Goal: Contribute content

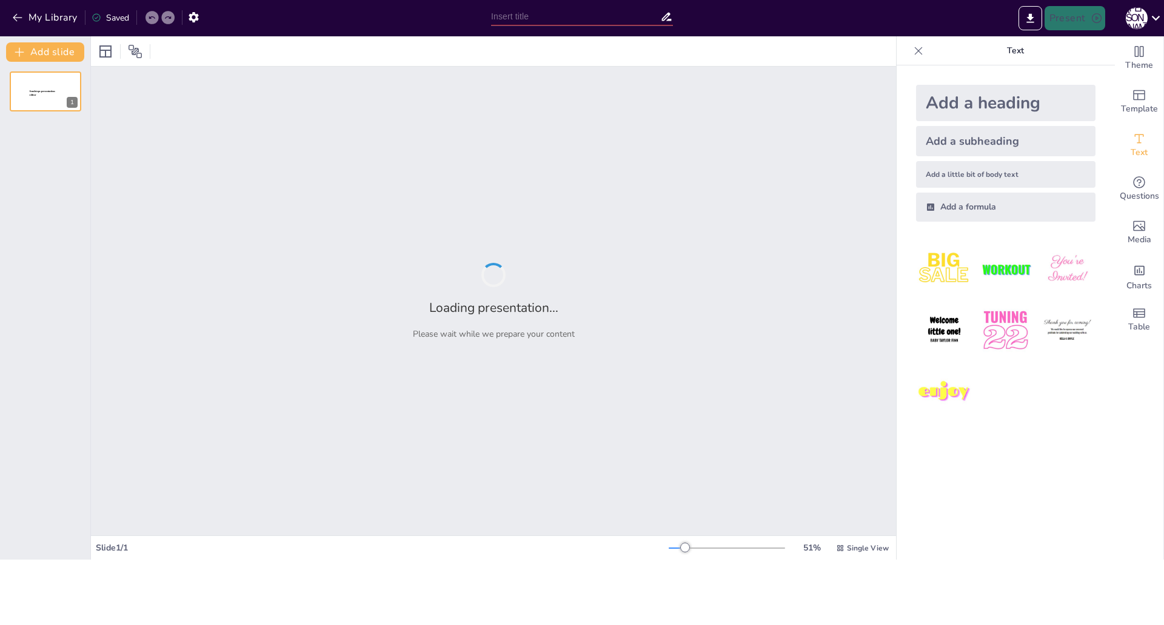
type input "Сырный калейдоскоп: как выбрать сыр, чтобы не попасть в сырную ловушку!"
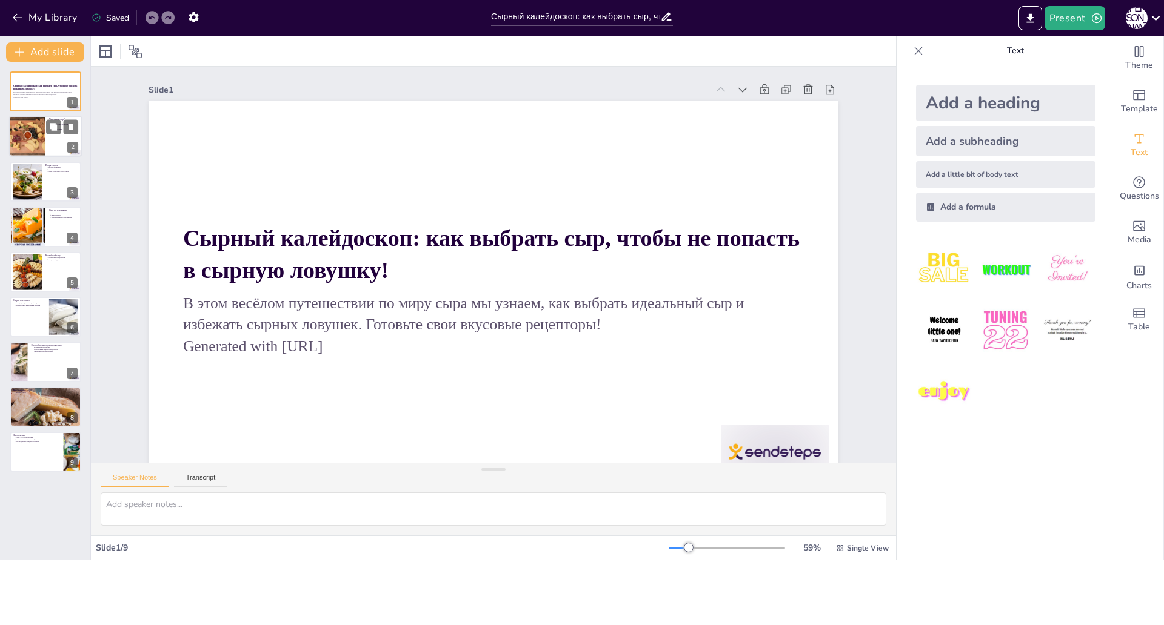
click at [26, 141] on div at bounding box center [27, 136] width 73 height 41
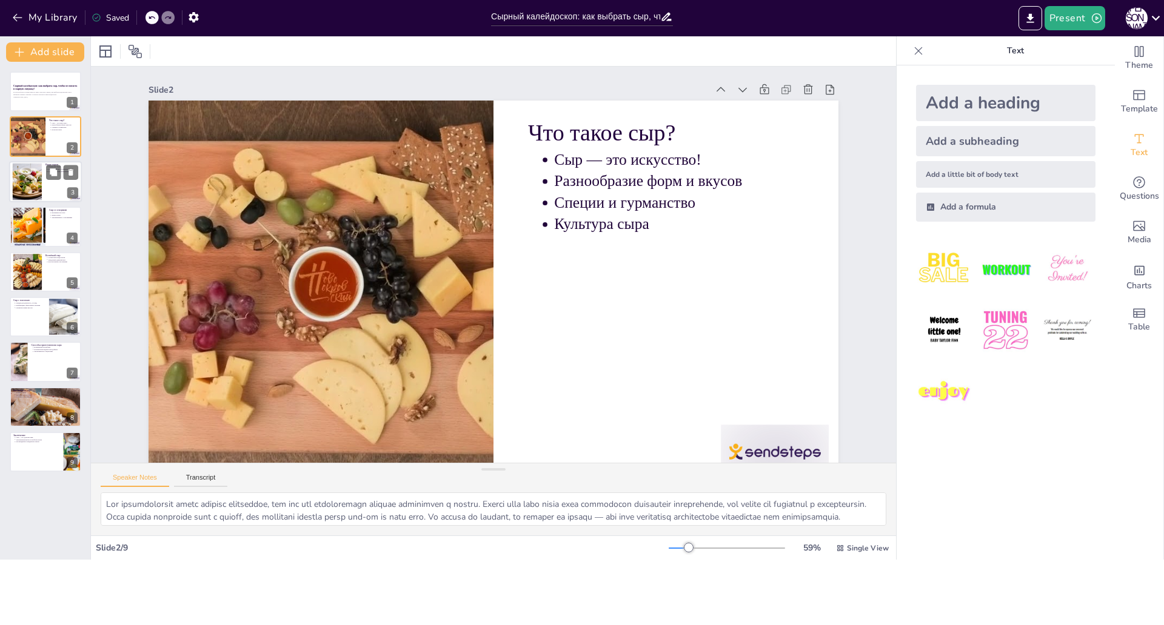
click at [55, 184] on div at bounding box center [45, 181] width 73 height 41
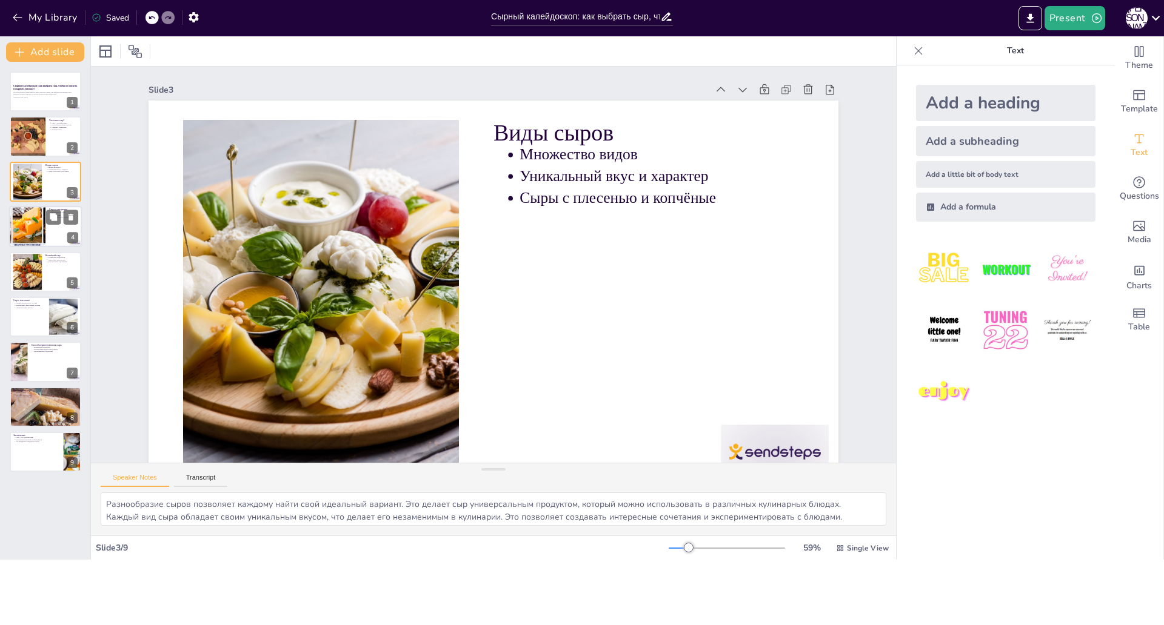
click at [38, 232] on div at bounding box center [27, 226] width 94 height 41
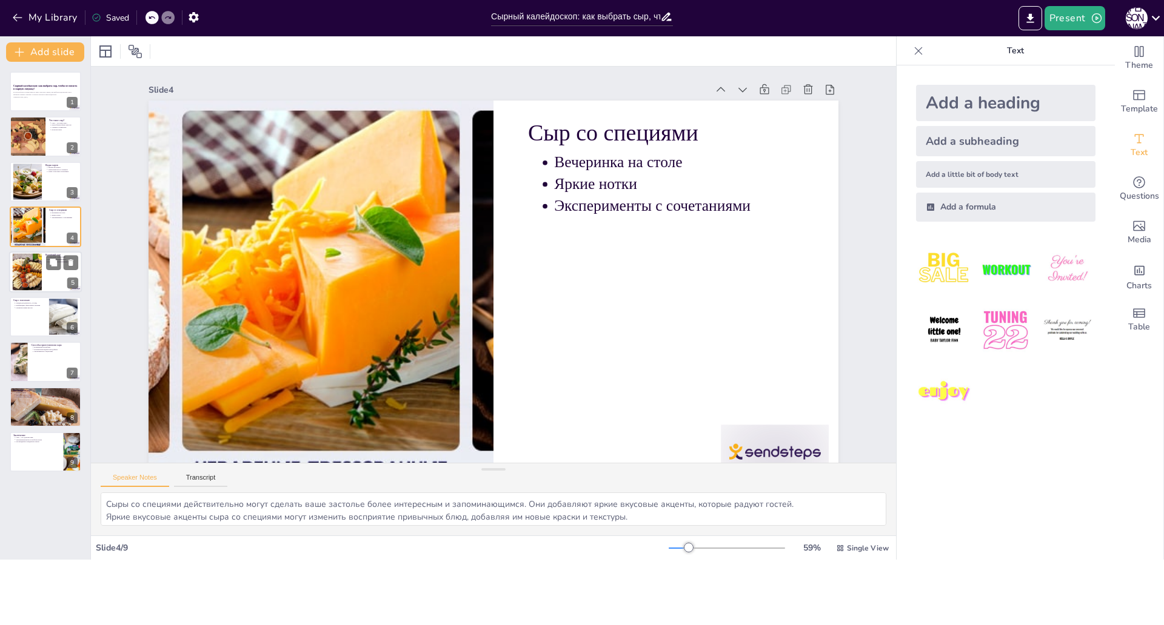
click at [39, 281] on div at bounding box center [27, 271] width 51 height 37
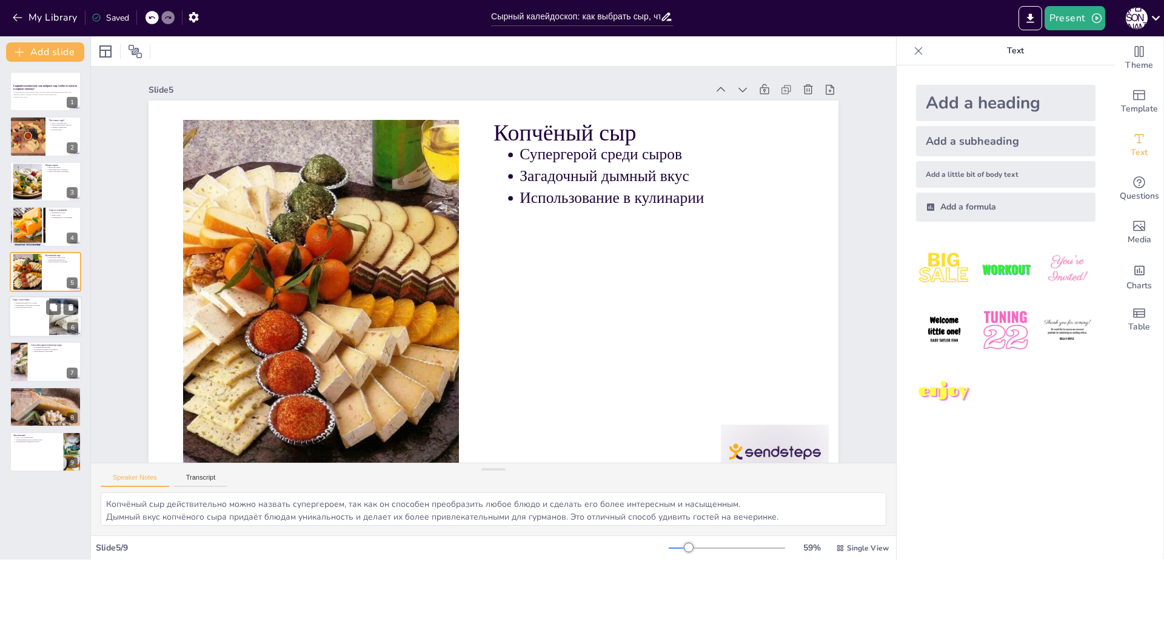
click at [47, 335] on div at bounding box center [45, 316] width 73 height 41
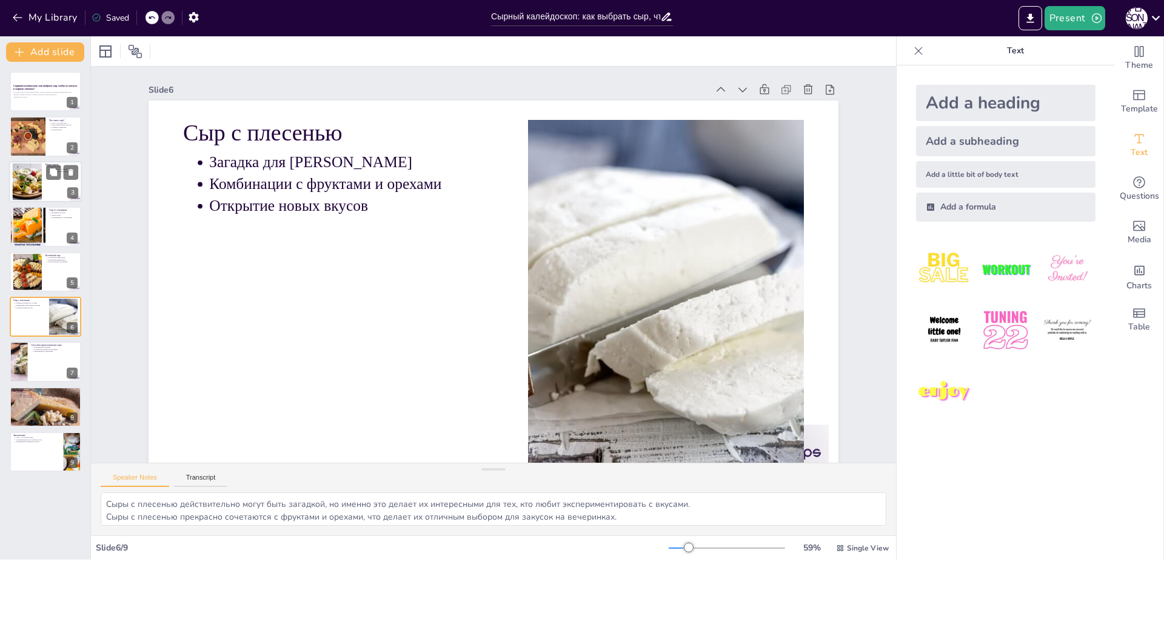
click at [27, 186] on div at bounding box center [26, 181] width 55 height 37
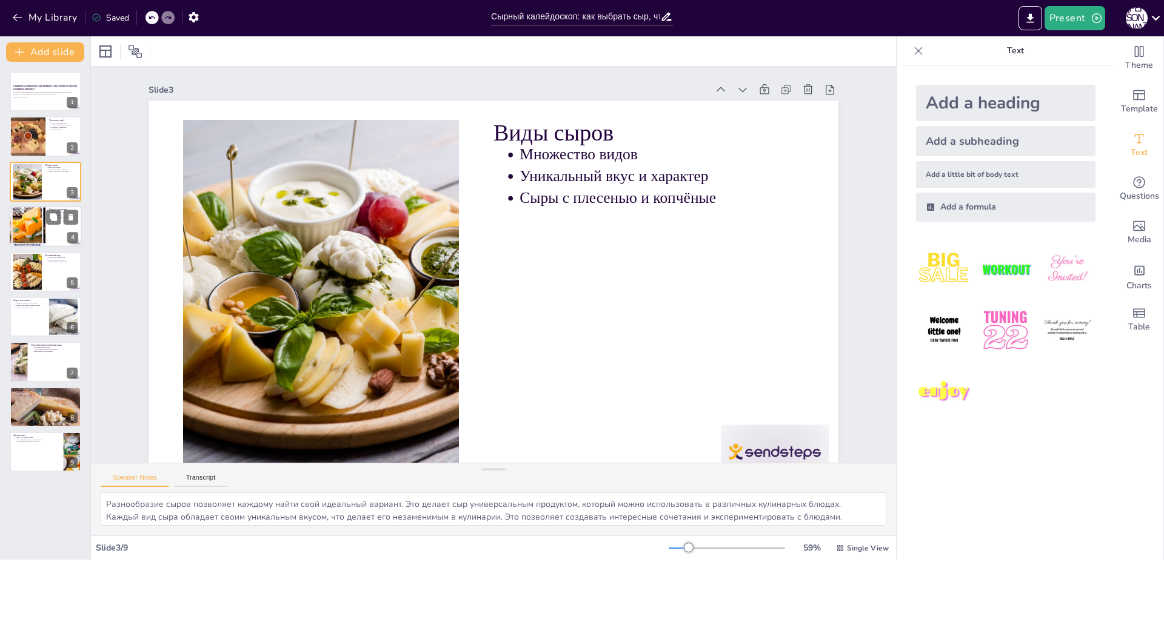
click at [37, 239] on div at bounding box center [27, 226] width 94 height 41
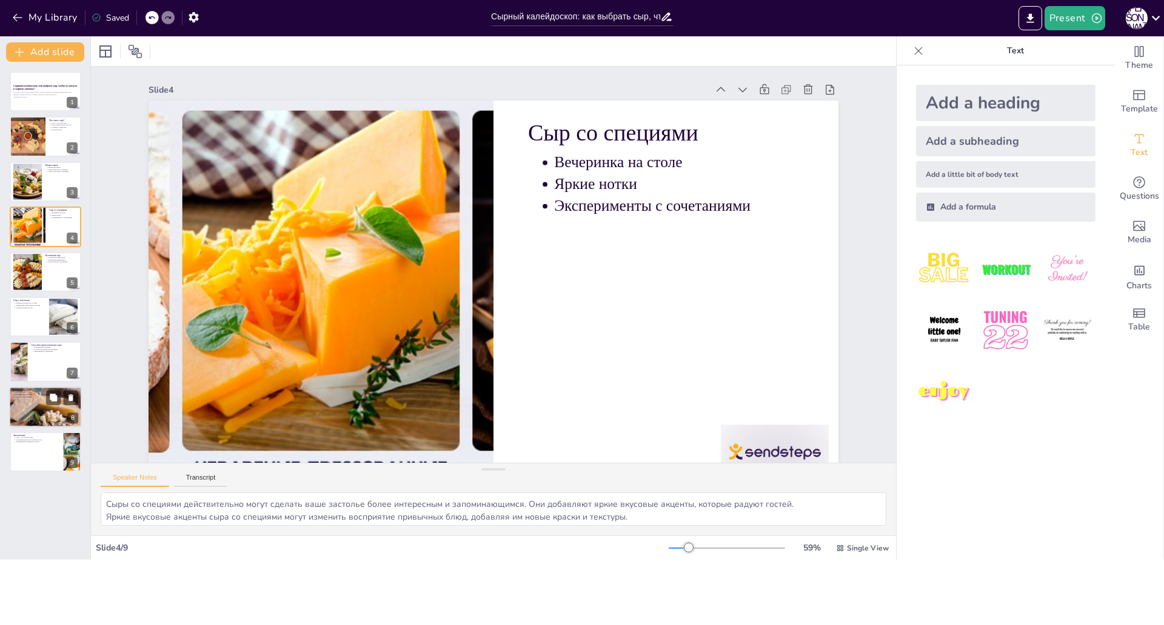
click at [35, 398] on p "Не бойтесь спрашивать" at bounding box center [46, 397] width 63 height 2
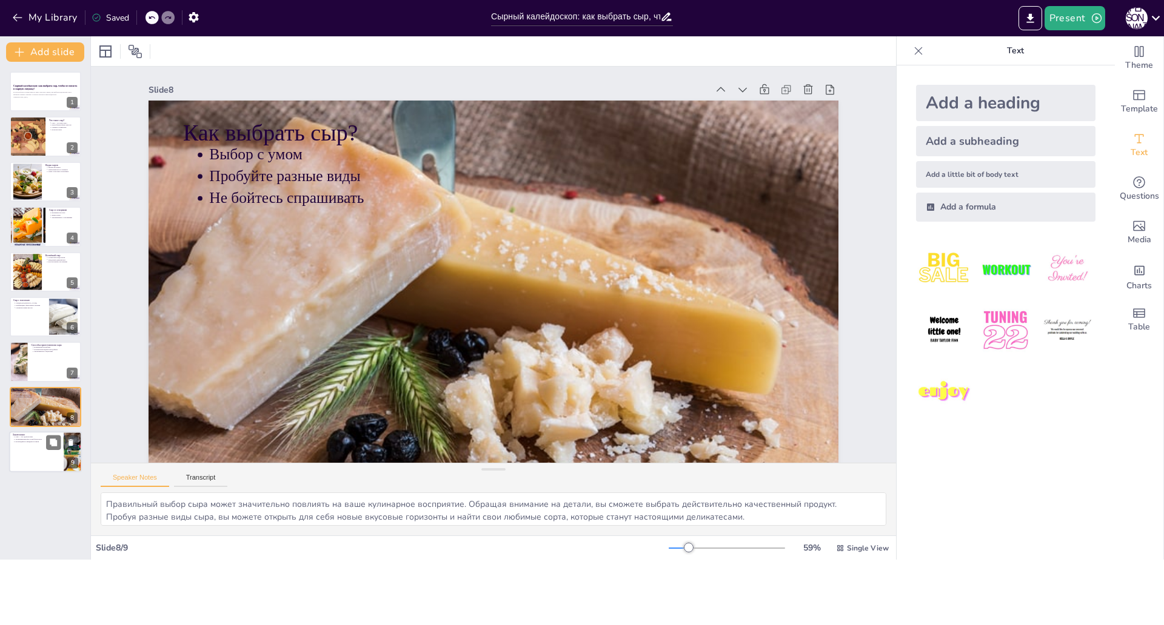
click at [30, 442] on p "Наслаждайтесь каждым кусочком" at bounding box center [37, 442] width 45 height 2
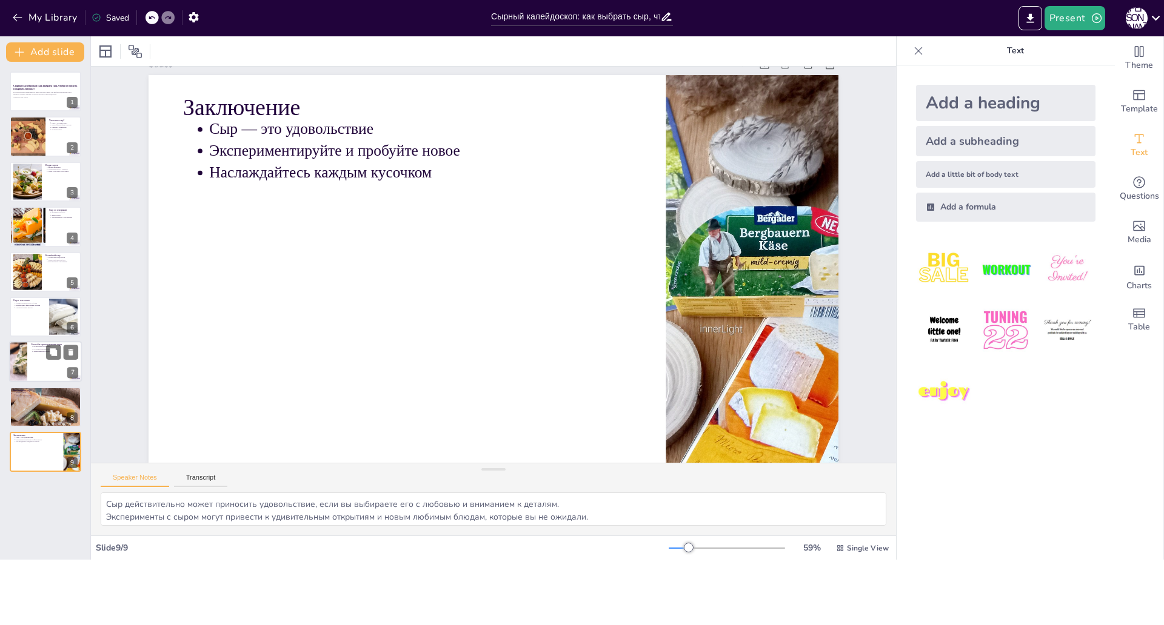
click at [28, 370] on div at bounding box center [45, 362] width 73 height 41
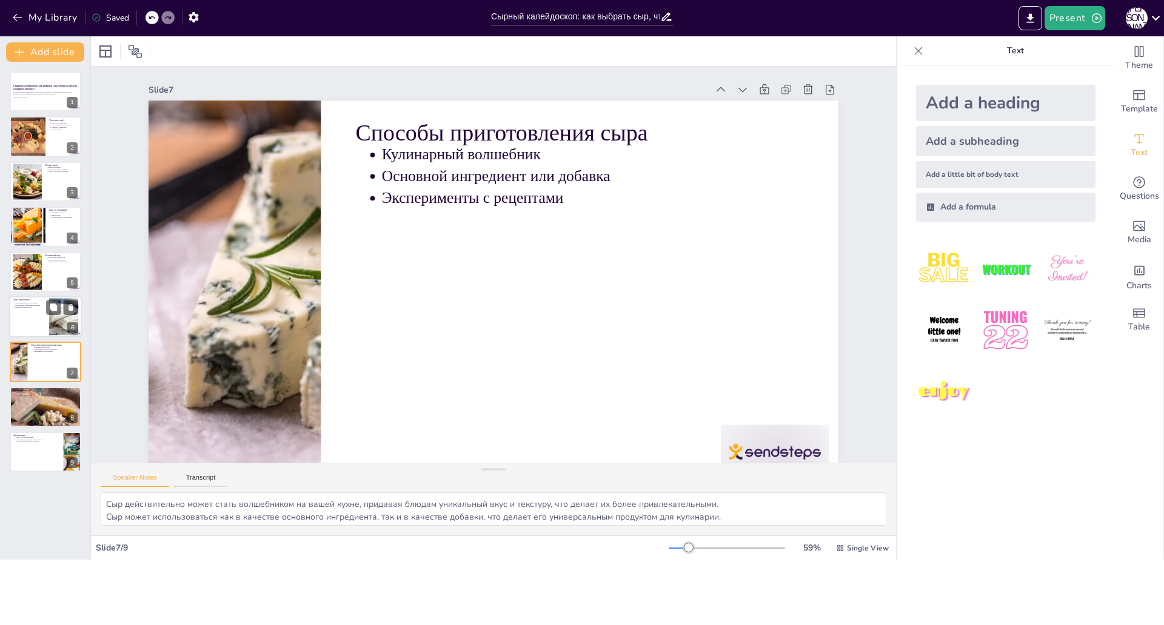
click at [36, 318] on div at bounding box center [45, 316] width 73 height 41
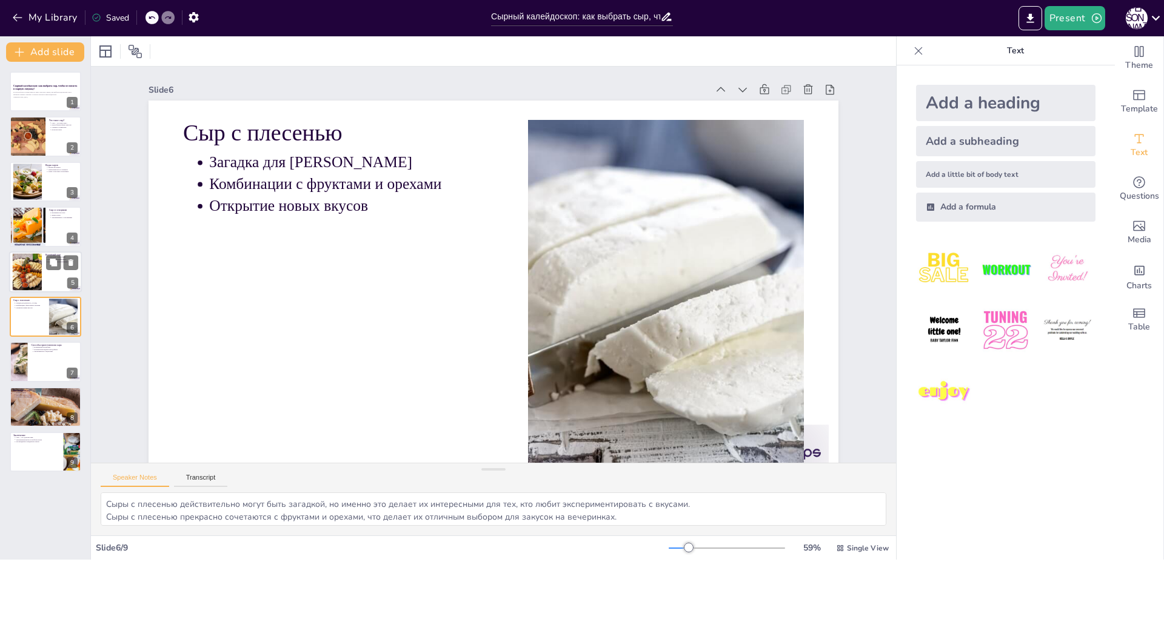
click at [44, 279] on div at bounding box center [45, 272] width 73 height 41
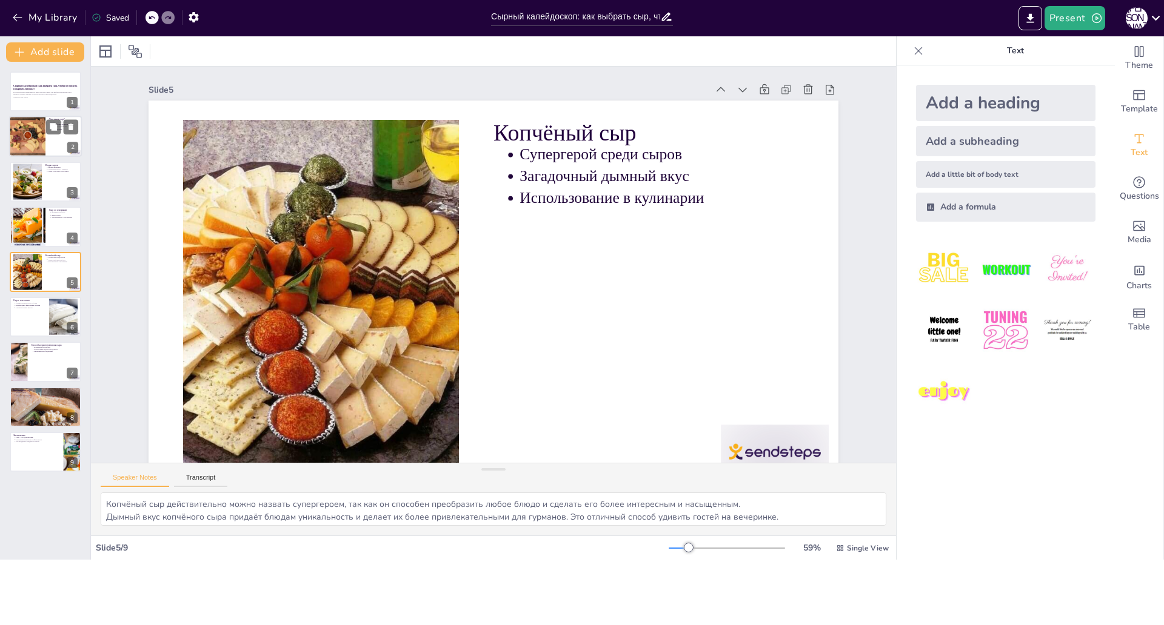
click at [42, 148] on div at bounding box center [27, 136] width 73 height 41
type textarea "Lor ipsumdolorsit ametc adipisc elitseddoe, tem inc utl etdoloremagn aliquae ad…"
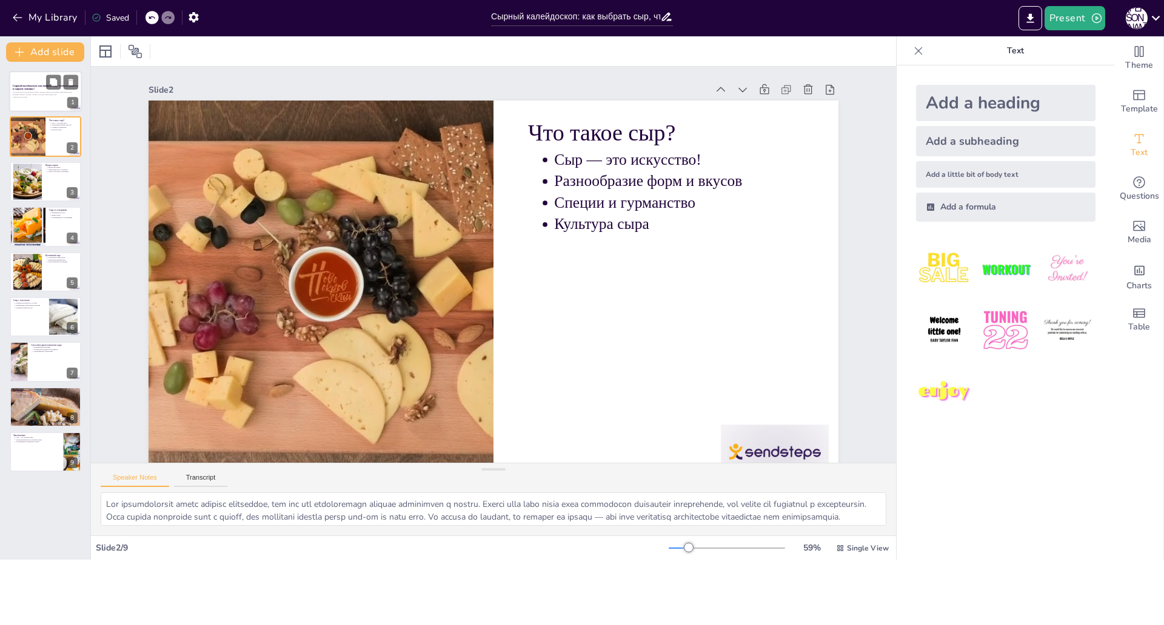
click at [32, 103] on div at bounding box center [45, 91] width 73 height 41
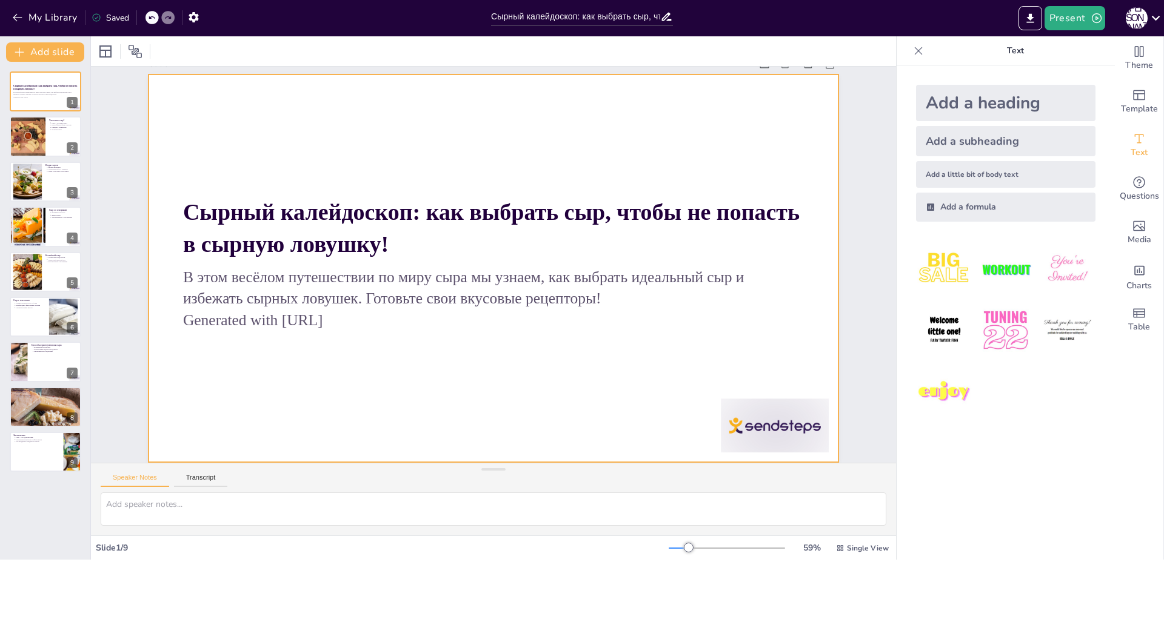
scroll to position [35, 0]
